Goal: Task Accomplishment & Management: Use online tool/utility

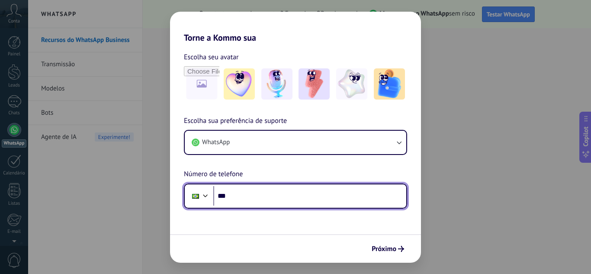
click at [323, 198] on input "***" at bounding box center [309, 196] width 193 height 20
type input "**********"
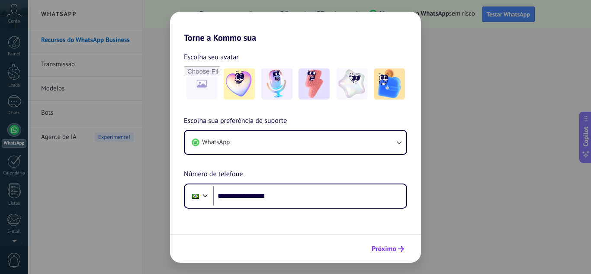
click at [377, 254] on button "Próximo" at bounding box center [388, 248] width 40 height 15
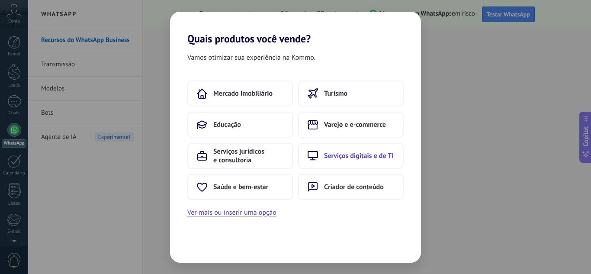
click at [348, 158] on span "Serviços digitais e de TI" at bounding box center [359, 155] width 70 height 9
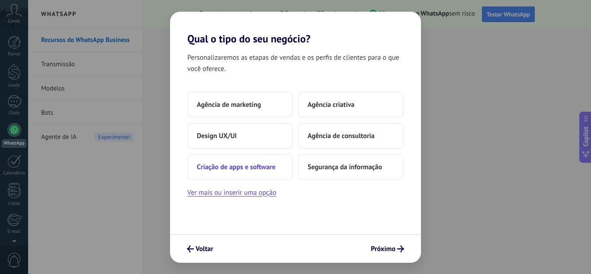
click at [254, 169] on span "Criação de apps e software" at bounding box center [236, 167] width 79 height 9
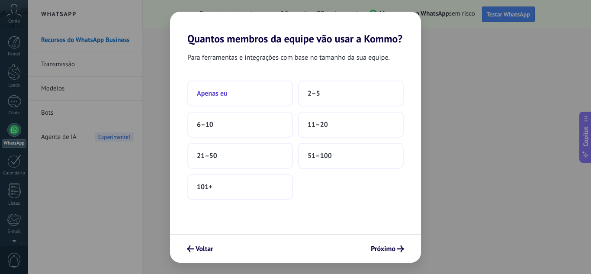
click at [244, 92] on button "Apenas eu" at bounding box center [240, 93] width 106 height 26
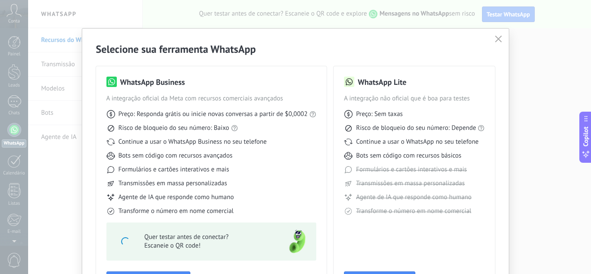
scroll to position [66, 0]
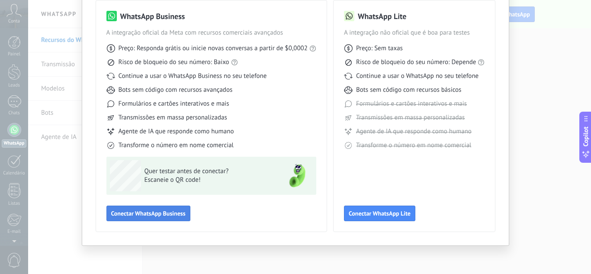
click at [149, 214] on span "Conectar WhatsApp Business" at bounding box center [148, 213] width 74 height 6
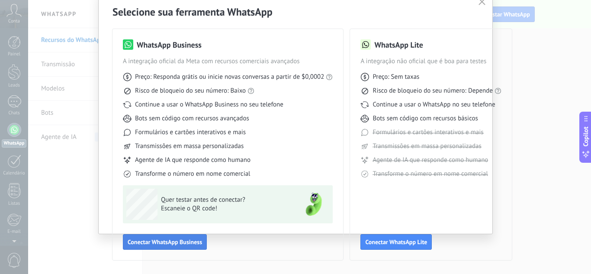
scroll to position [37, 0]
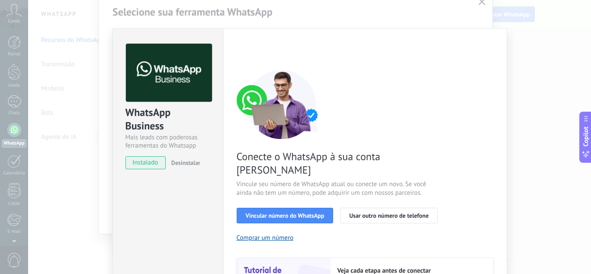
scroll to position [43, 0]
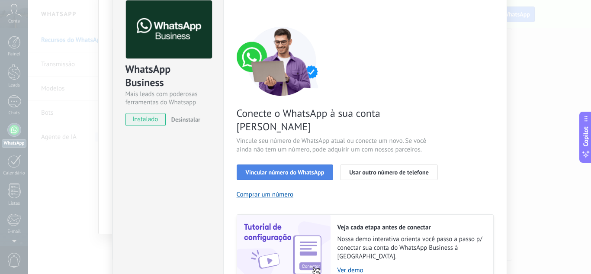
click at [310, 164] on button "Vincular número do WhatsApp" at bounding box center [285, 172] width 97 height 16
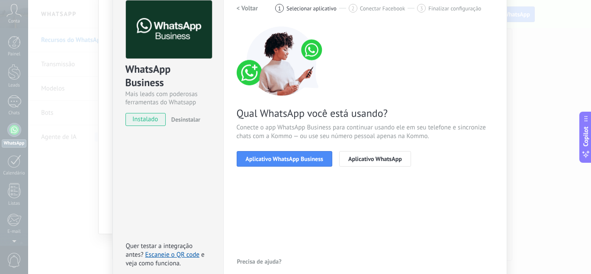
scroll to position [0, 0]
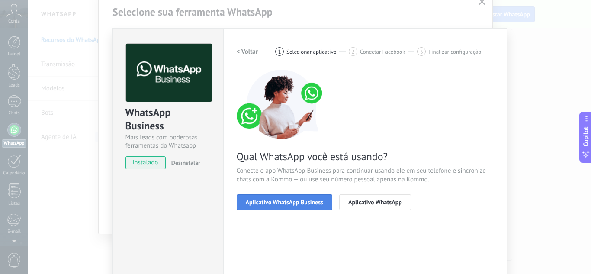
click at [303, 202] on span "Aplicativo WhatsApp Business" at bounding box center [284, 202] width 77 height 6
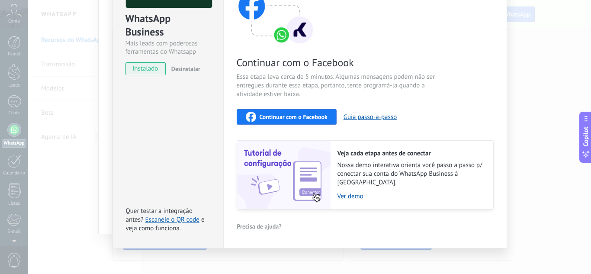
scroll to position [7, 0]
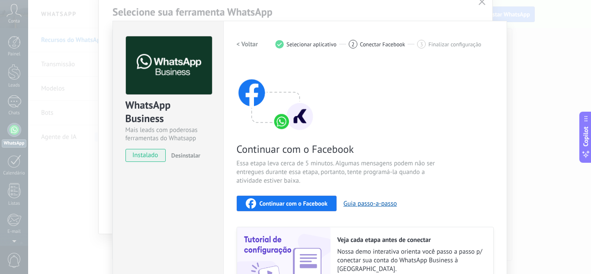
click at [314, 204] on span "Continuar com o Facebook" at bounding box center [294, 203] width 68 height 6
click at [2, 67] on div "Selecione sua ferramenta WhatsApp WhatsApp Business A integração oficial da Met…" at bounding box center [295, 137] width 591 height 274
click at [538, 47] on div "WhatsApp Business Mais leads com poderosas ferramentas do Whatsapp instalado De…" at bounding box center [309, 137] width 563 height 274
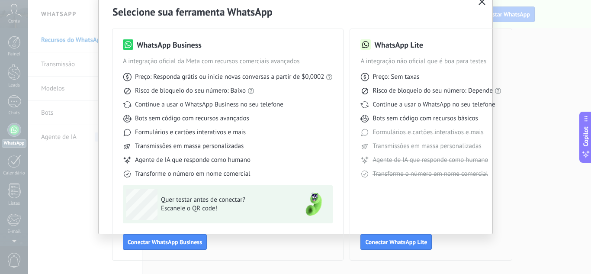
scroll to position [0, 0]
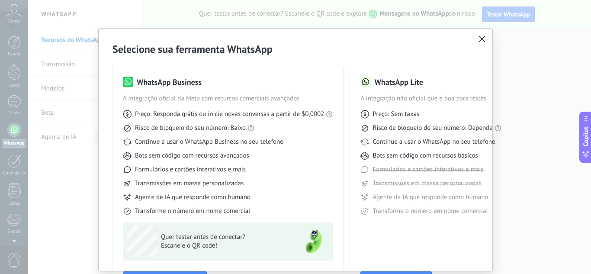
click at [479, 40] on icon "button" at bounding box center [482, 38] width 7 height 7
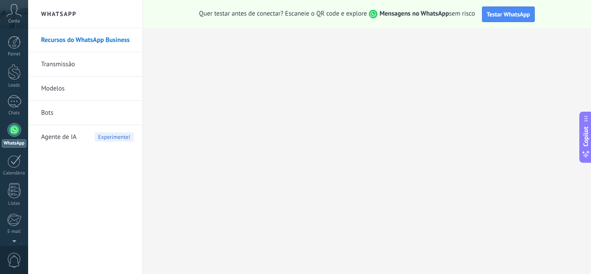
scroll to position [86, 0]
